Goal: Task Accomplishment & Management: Use online tool/utility

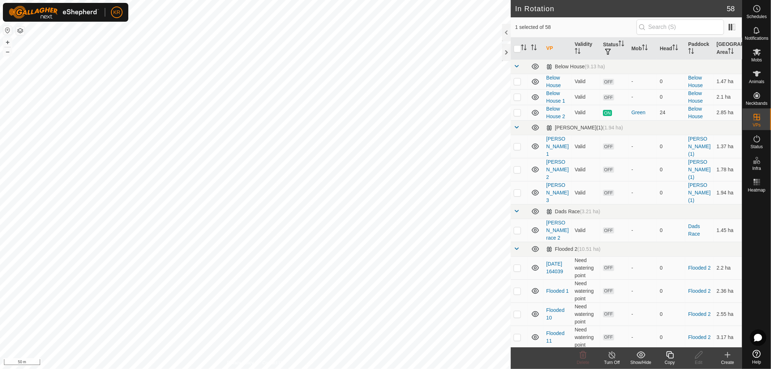
click at [666, 356] on icon at bounding box center [669, 354] width 9 height 9
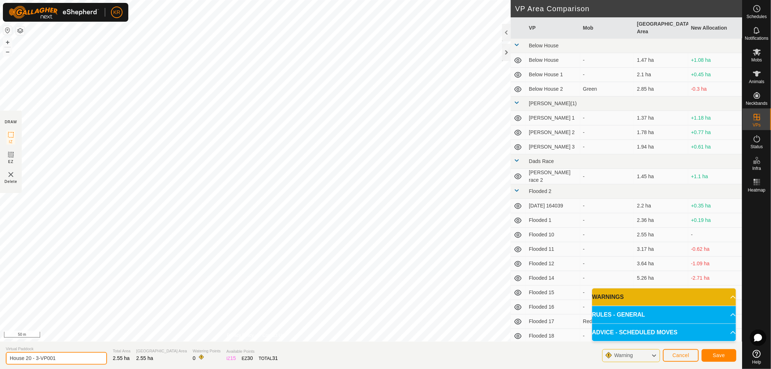
click at [60, 357] on input "House 20 - 3-VP001" at bounding box center [56, 358] width 101 height 13
type input "House 20 - 4"
click at [721, 353] on span "Save" at bounding box center [718, 355] width 12 height 6
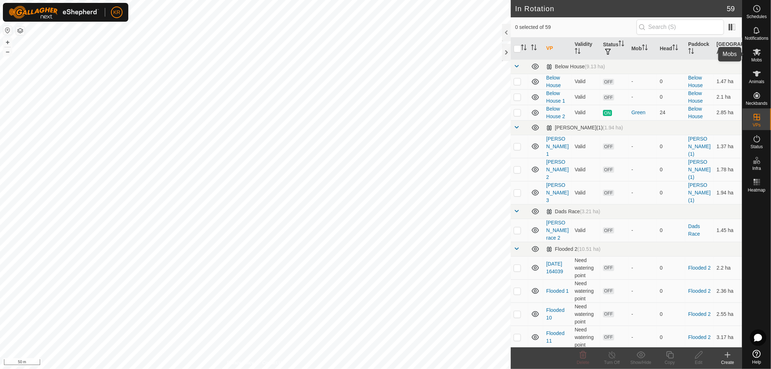
click at [756, 51] on icon at bounding box center [757, 52] width 8 height 7
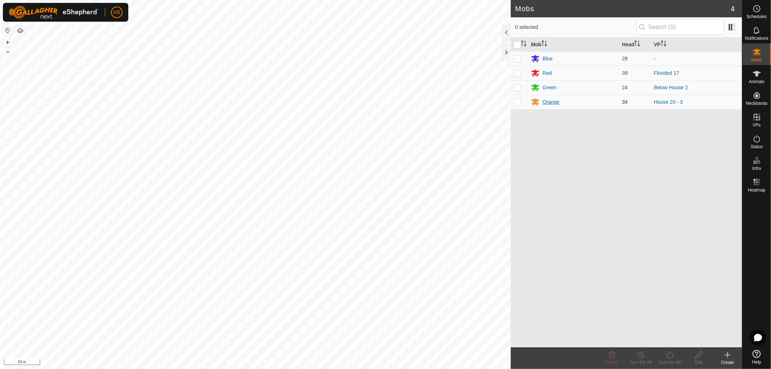
click at [538, 99] on icon at bounding box center [535, 102] width 9 height 9
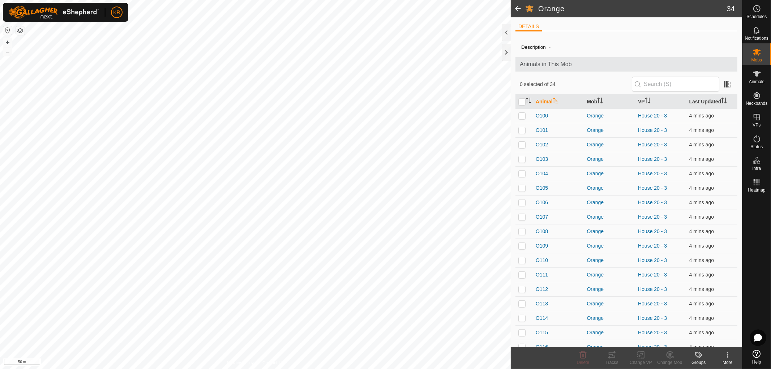
click at [517, 4] on span at bounding box center [518, 8] width 14 height 17
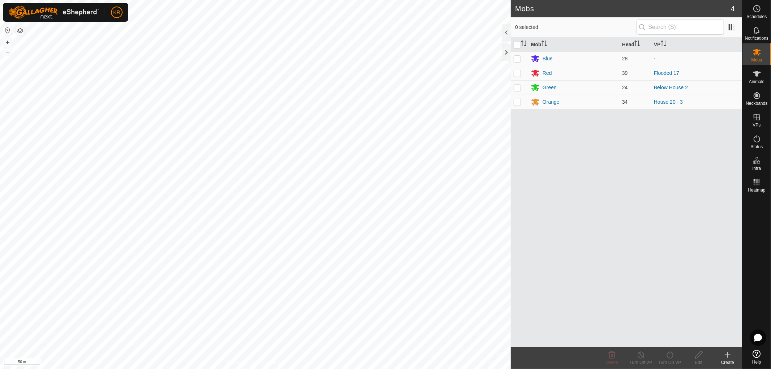
click at [517, 102] on p-checkbox at bounding box center [516, 102] width 7 height 6
checkbox input "true"
click at [670, 356] on icon at bounding box center [669, 354] width 9 height 9
click at [671, 337] on link "Now" at bounding box center [691, 339] width 72 height 14
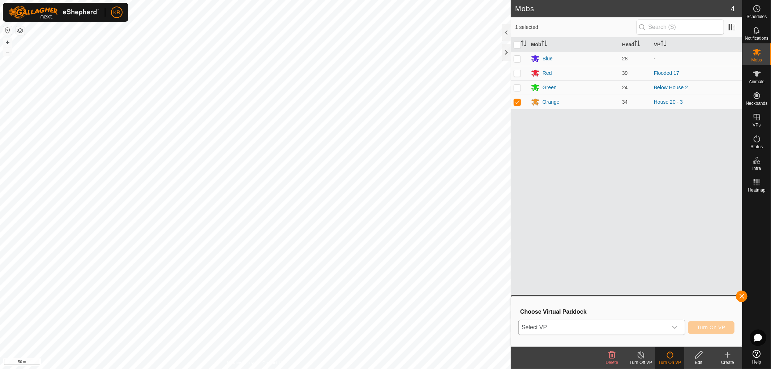
click at [673, 320] on div "dropdown trigger" at bounding box center [674, 327] width 14 height 14
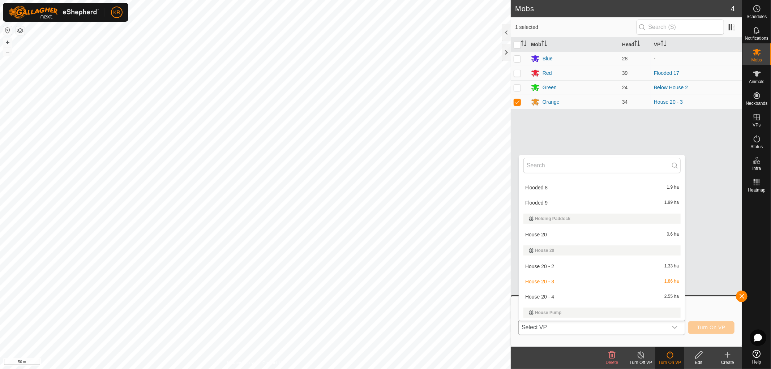
scroll to position [430, 0]
click at [559, 293] on li "House 20 - 4 2.55 ha" at bounding box center [602, 293] width 166 height 14
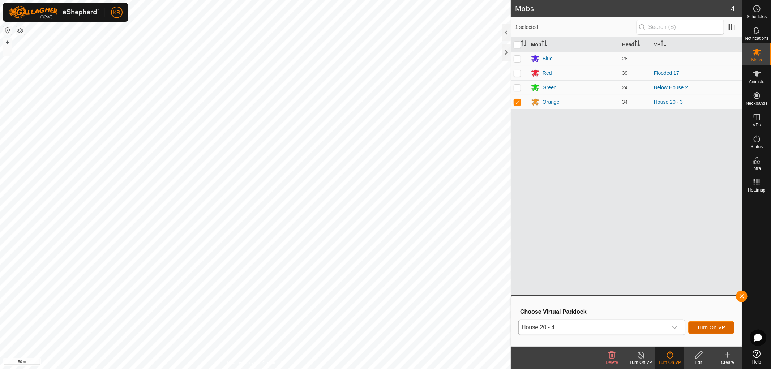
click at [699, 323] on button "Turn On VP" at bounding box center [711, 327] width 46 height 13
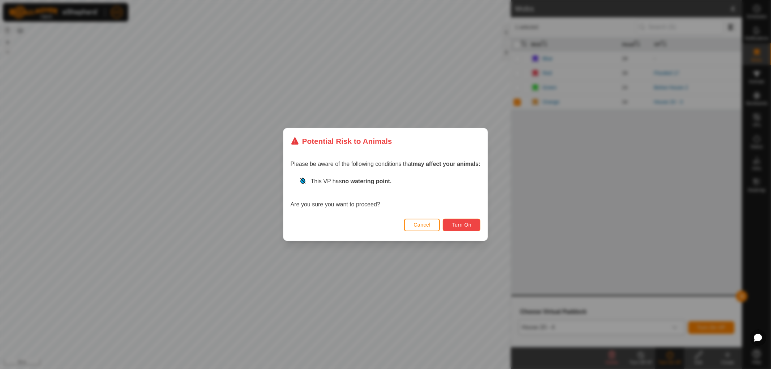
click at [466, 223] on span "Turn On" at bounding box center [462, 225] width 20 height 6
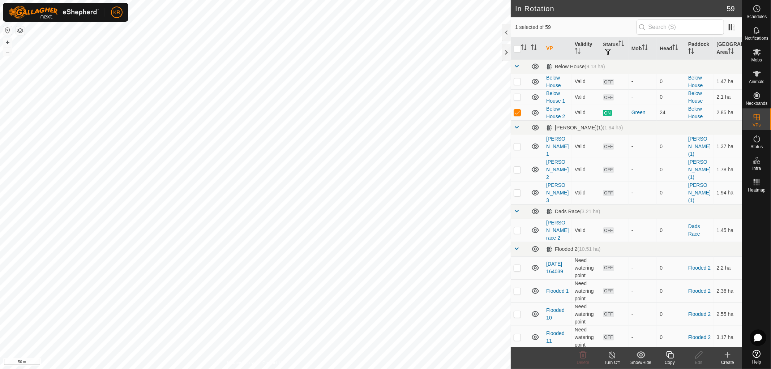
click at [669, 355] on icon at bounding box center [669, 354] width 9 height 9
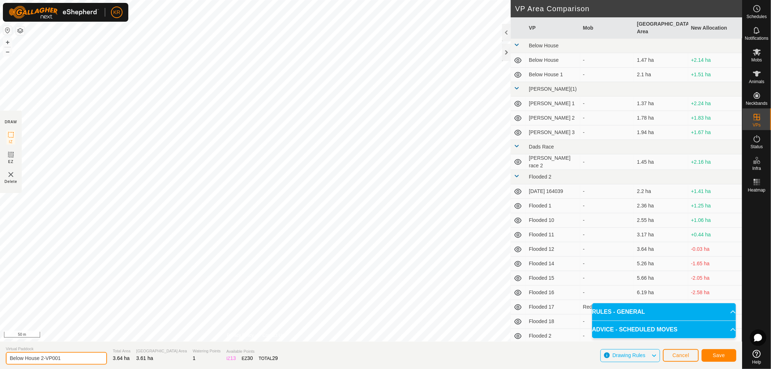
click at [72, 356] on input "Below House 2-VP001" at bounding box center [56, 358] width 101 height 13
type input "Below House 3"
click at [724, 358] on button "Save" at bounding box center [718, 355] width 35 height 13
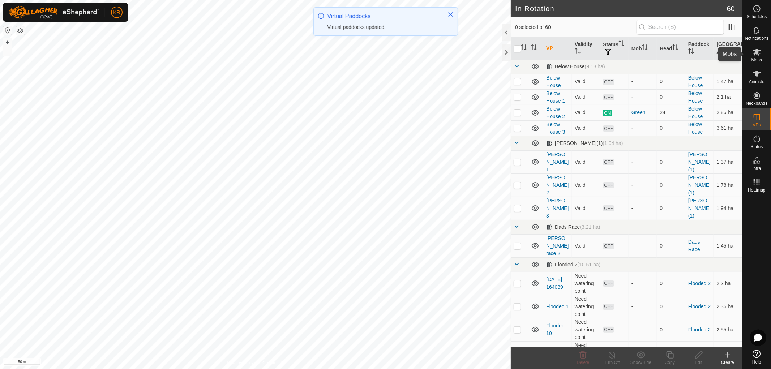
click at [759, 52] on icon at bounding box center [756, 52] width 9 height 9
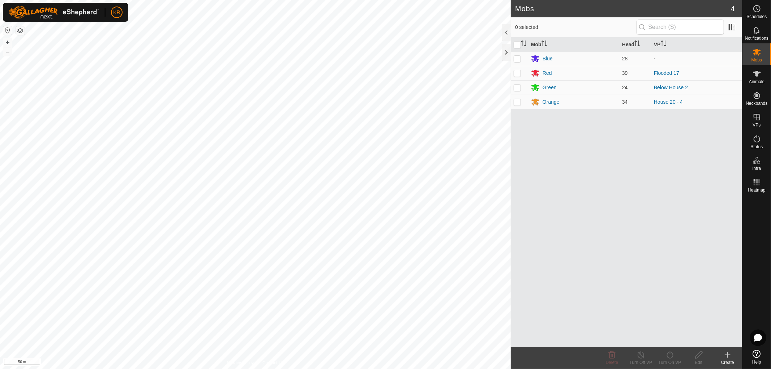
click at [518, 88] on p-checkbox at bounding box center [516, 88] width 7 height 6
checkbox input "true"
click at [667, 353] on icon at bounding box center [669, 354] width 7 height 7
click at [668, 335] on link "Now" at bounding box center [691, 339] width 72 height 14
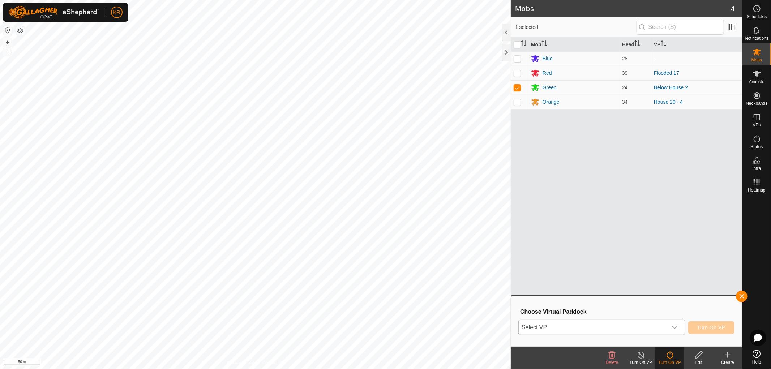
click at [677, 325] on div "dropdown trigger" at bounding box center [674, 327] width 14 height 14
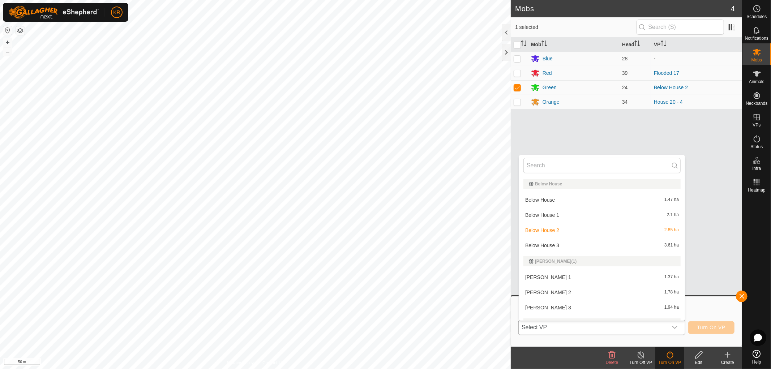
click at [563, 244] on li "Below House 3 3.61 ha" at bounding box center [602, 245] width 166 height 14
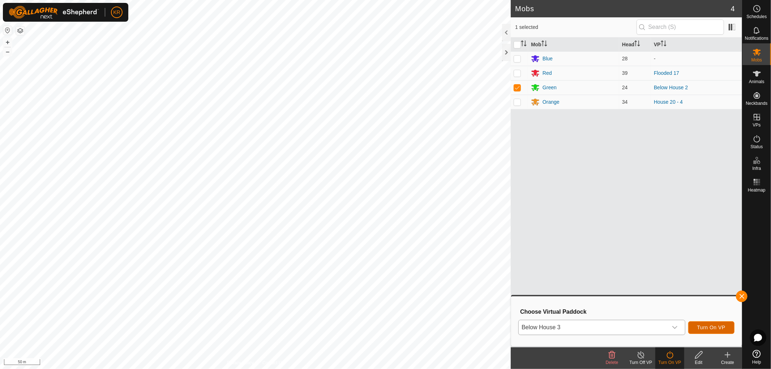
click at [716, 329] on span "Turn On VP" at bounding box center [711, 327] width 28 height 6
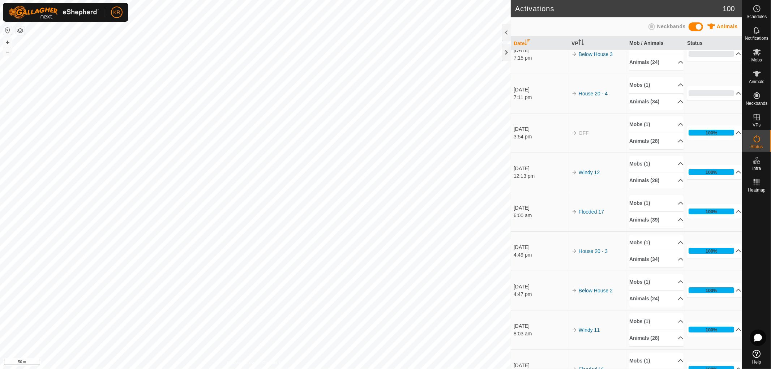
scroll to position [13, 0]
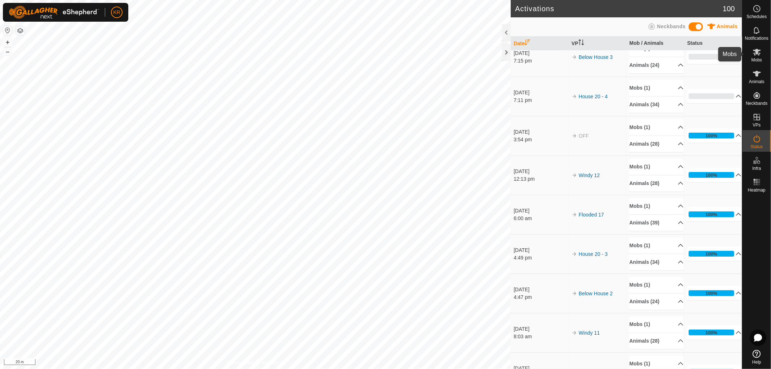
click at [756, 53] on icon at bounding box center [757, 52] width 8 height 7
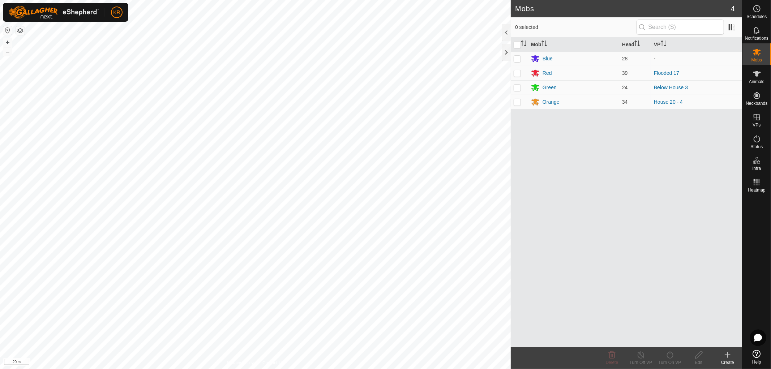
click at [727, 353] on icon at bounding box center [727, 354] width 9 height 9
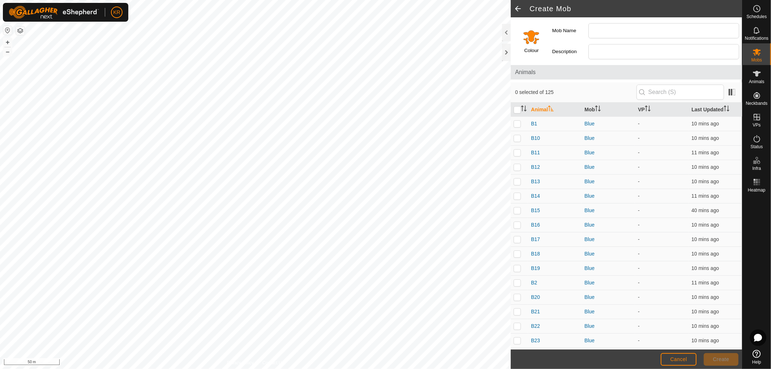
click at [516, 5] on span at bounding box center [518, 8] width 14 height 17
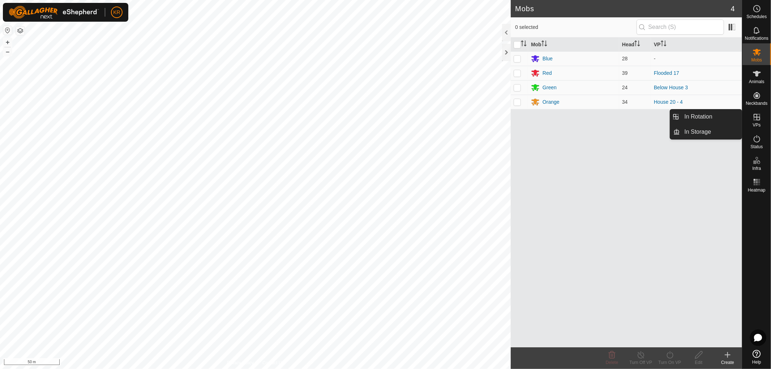
click at [758, 124] on span "VPs" at bounding box center [756, 125] width 8 height 4
click at [716, 116] on link "In Rotation" at bounding box center [711, 116] width 62 height 14
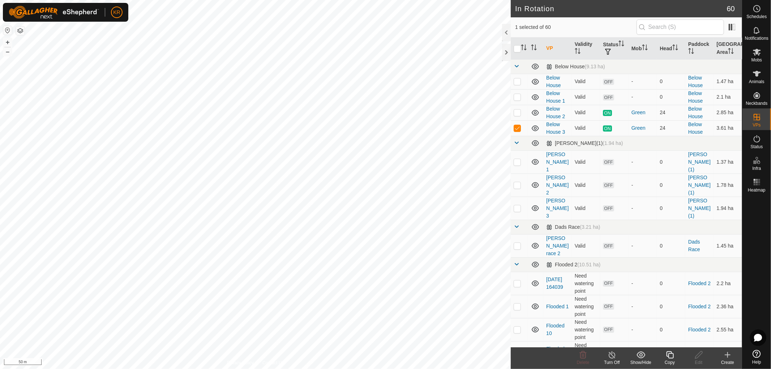
click at [731, 357] on icon at bounding box center [727, 354] width 9 height 9
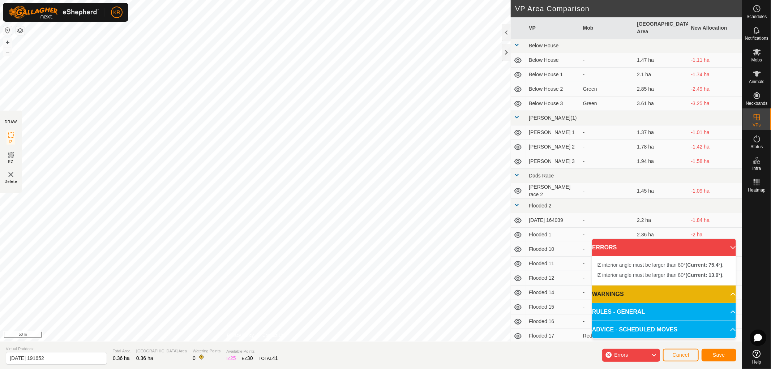
click at [182, 263] on div "IZ interior angle must be larger than 80° (Current: 13.9°) . + – ⇧ i 50 m" at bounding box center [255, 170] width 511 height 341
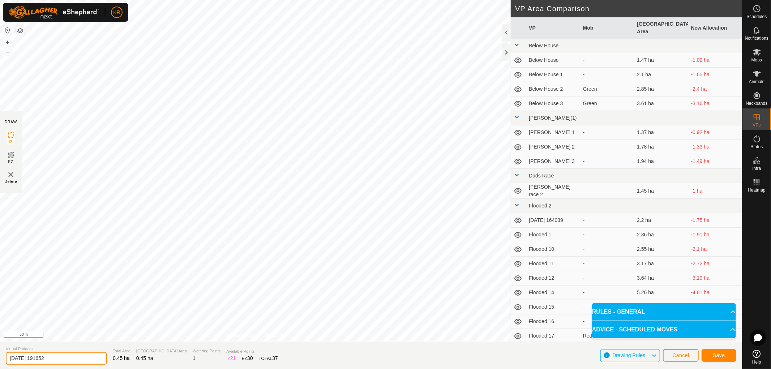
click at [64, 358] on input "[DATE] 191652" at bounding box center [56, 358] width 101 height 13
type input "2"
type input "W"
type input "LG 1"
click at [710, 351] on button "Save" at bounding box center [718, 355] width 35 height 13
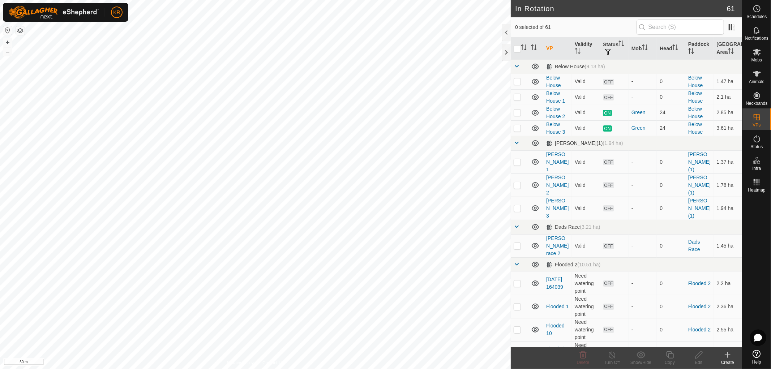
checkbox input "true"
click at [671, 353] on icon at bounding box center [669, 354] width 7 height 7
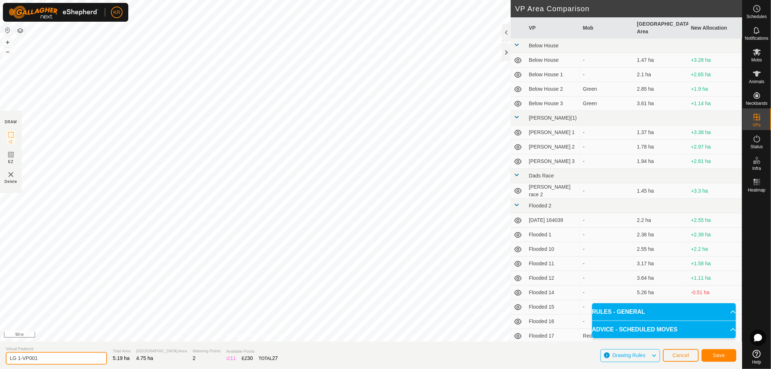
click at [44, 359] on input "LG 1-VP001" at bounding box center [56, 358] width 101 height 13
type input "LG move from windy"
click at [716, 351] on button "Save" at bounding box center [718, 355] width 35 height 13
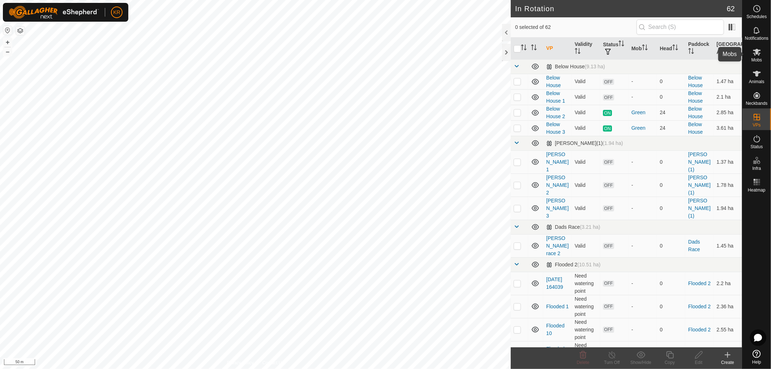
click at [756, 53] on icon at bounding box center [757, 52] width 8 height 7
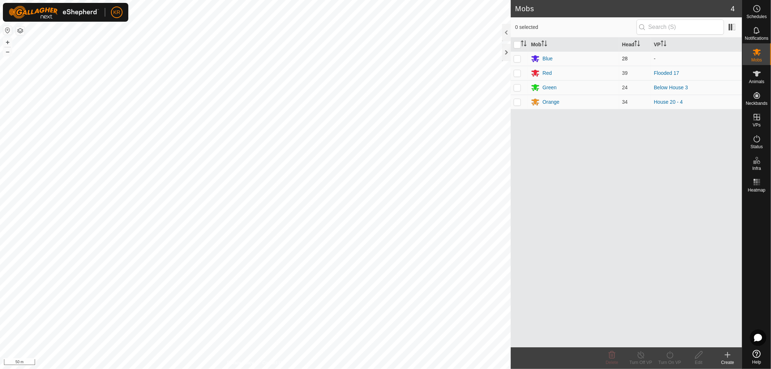
click at [516, 56] on p-checkbox at bounding box center [516, 59] width 7 height 6
checkbox input "true"
click at [671, 356] on icon at bounding box center [669, 354] width 9 height 9
click at [668, 338] on link "Now" at bounding box center [691, 339] width 72 height 14
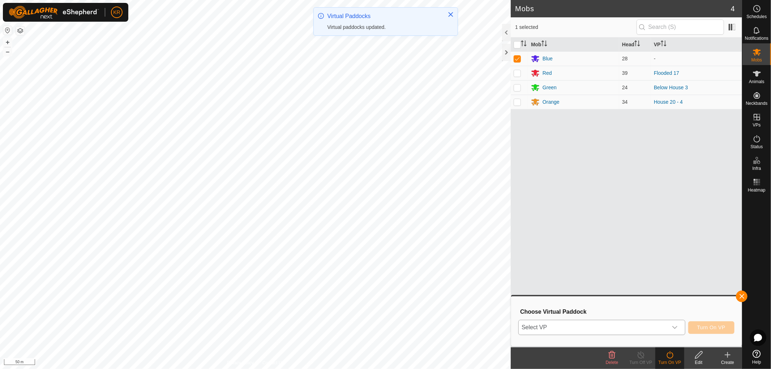
click at [672, 324] on icon "dropdown trigger" at bounding box center [675, 327] width 6 height 6
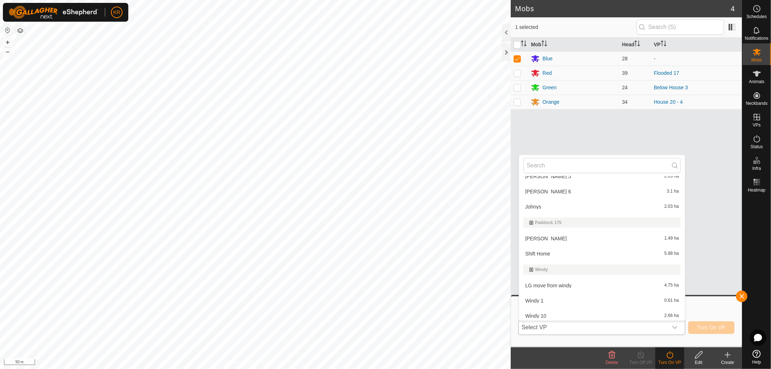
scroll to position [749, 0]
click at [576, 282] on li "LG move from windy 4.75 ha" at bounding box center [602, 285] width 166 height 14
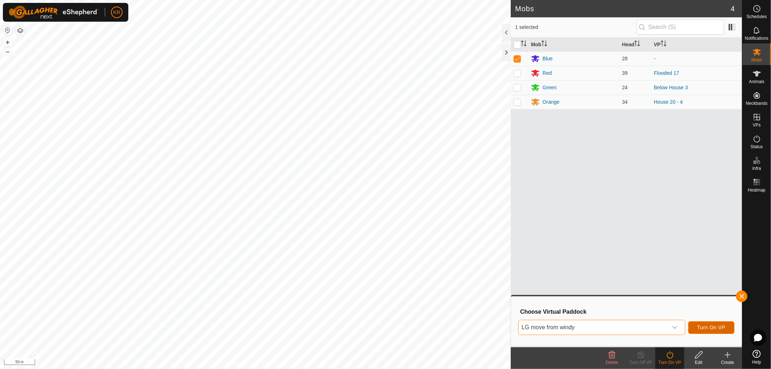
click at [717, 329] on span "Turn On VP" at bounding box center [711, 327] width 28 height 6
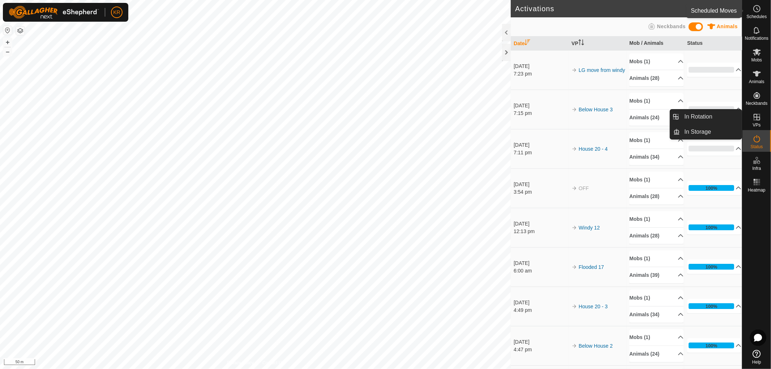
click at [759, 9] on icon at bounding box center [756, 8] width 9 height 9
